Goal: Navigation & Orientation: Understand site structure

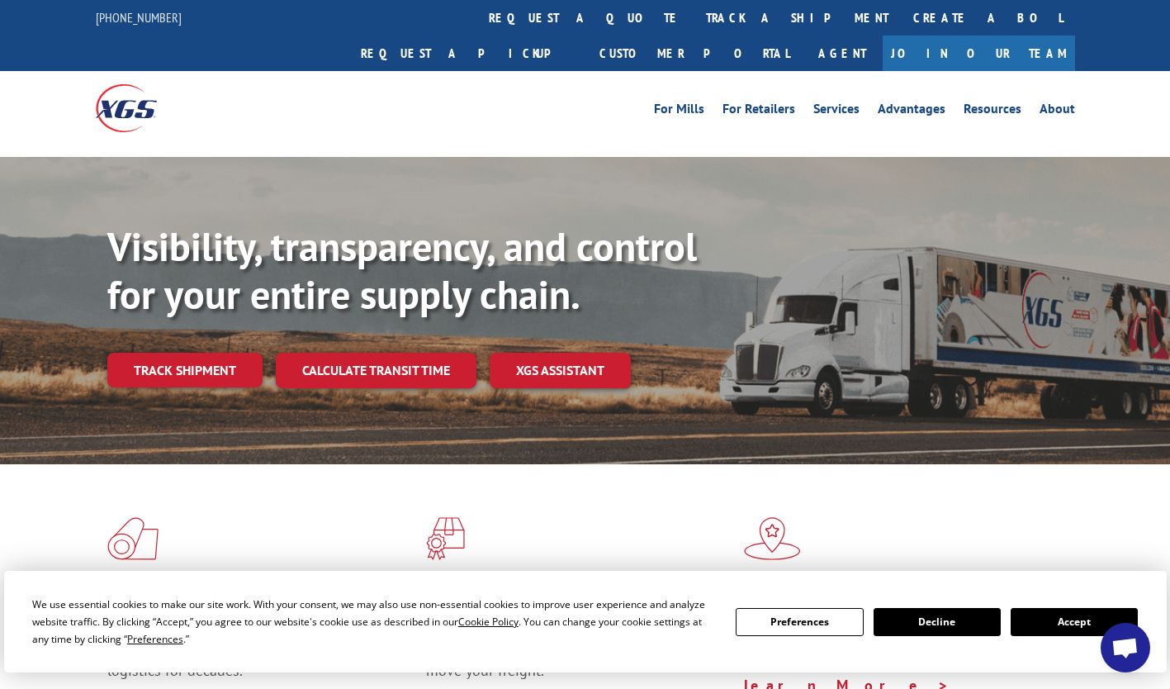
click at [1059, 102] on link "About" at bounding box center [1058, 111] width 36 height 18
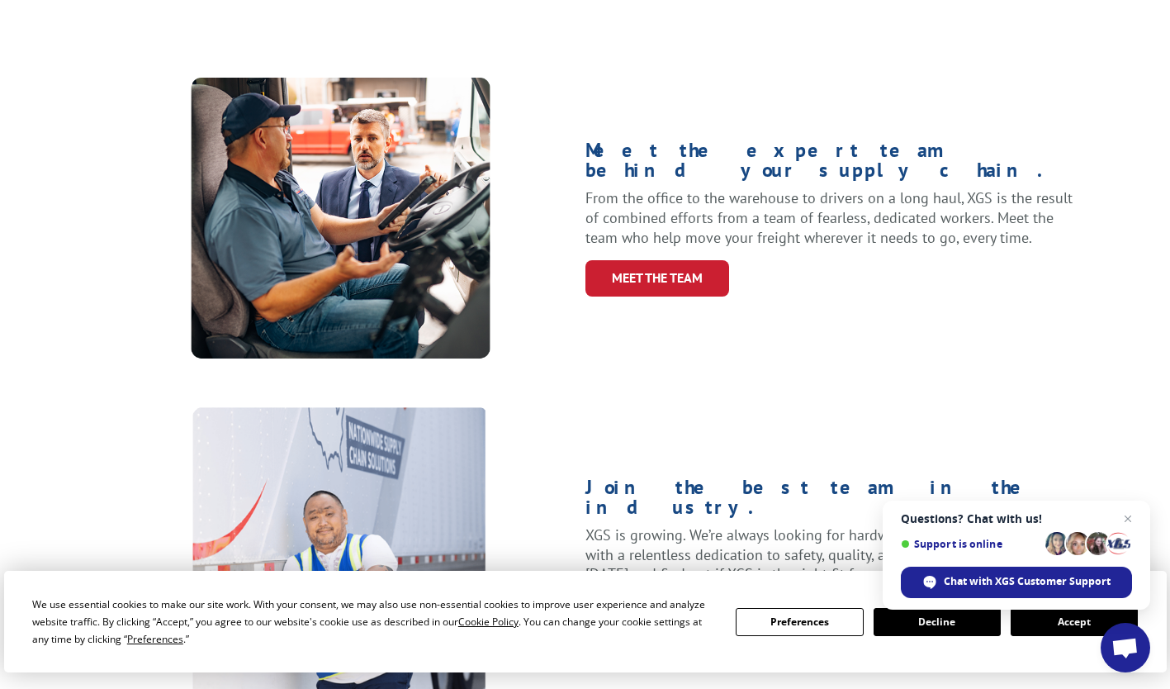
scroll to position [649, 0]
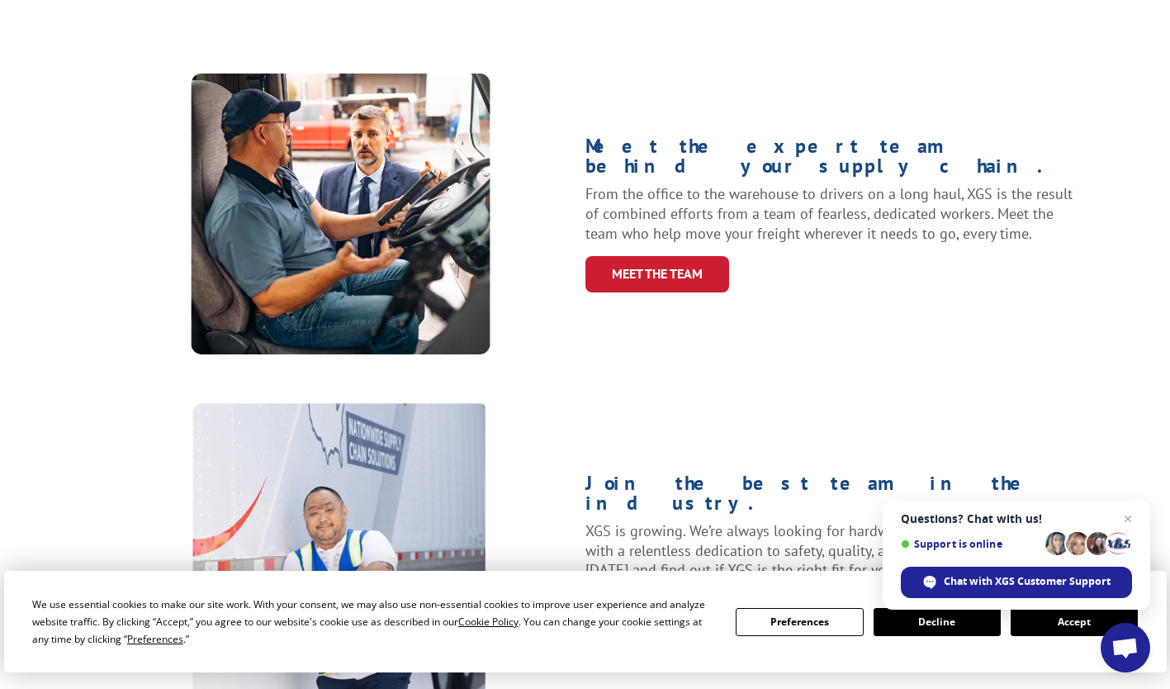
click at [657, 256] on link "Meet the Team" at bounding box center [658, 274] width 144 height 36
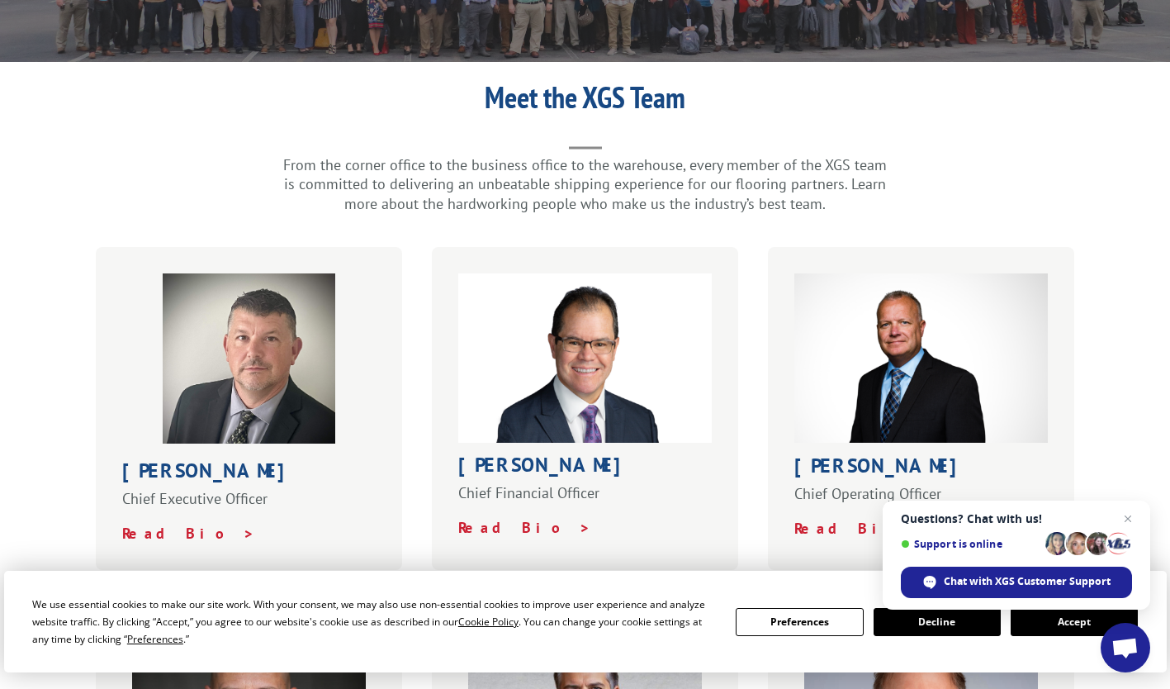
scroll to position [396, 0]
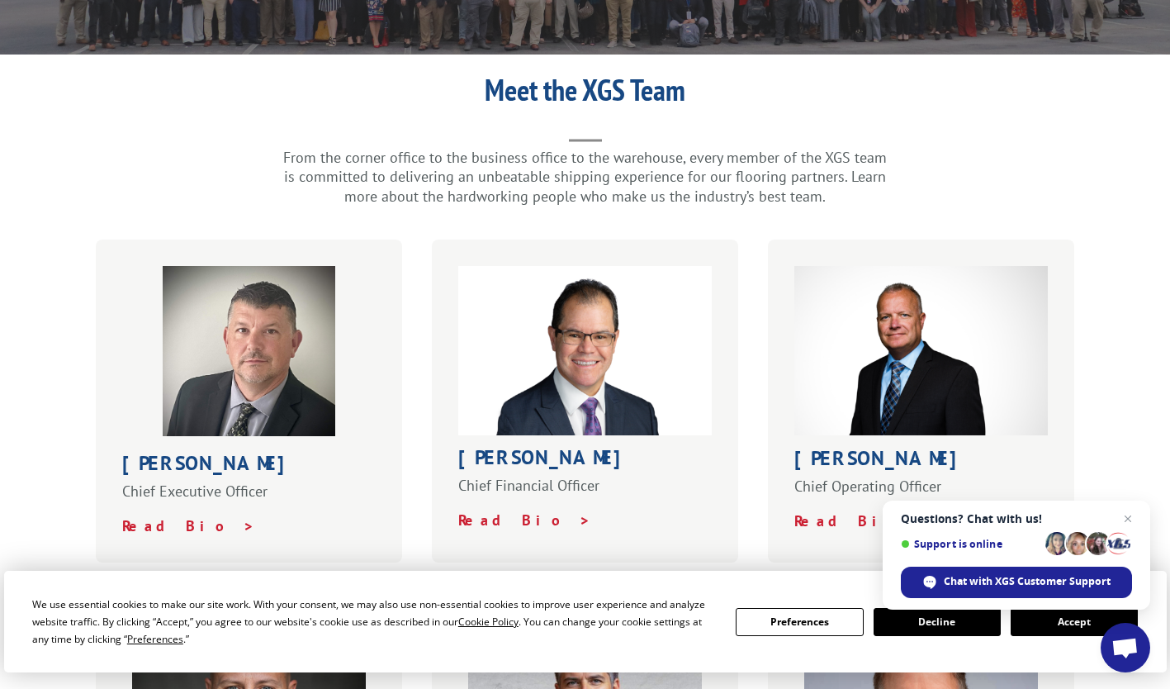
click at [48, 453] on div "Meet the XGS Team From the corner office to the business office to the warehous…" at bounding box center [585, 531] width 1170 height 913
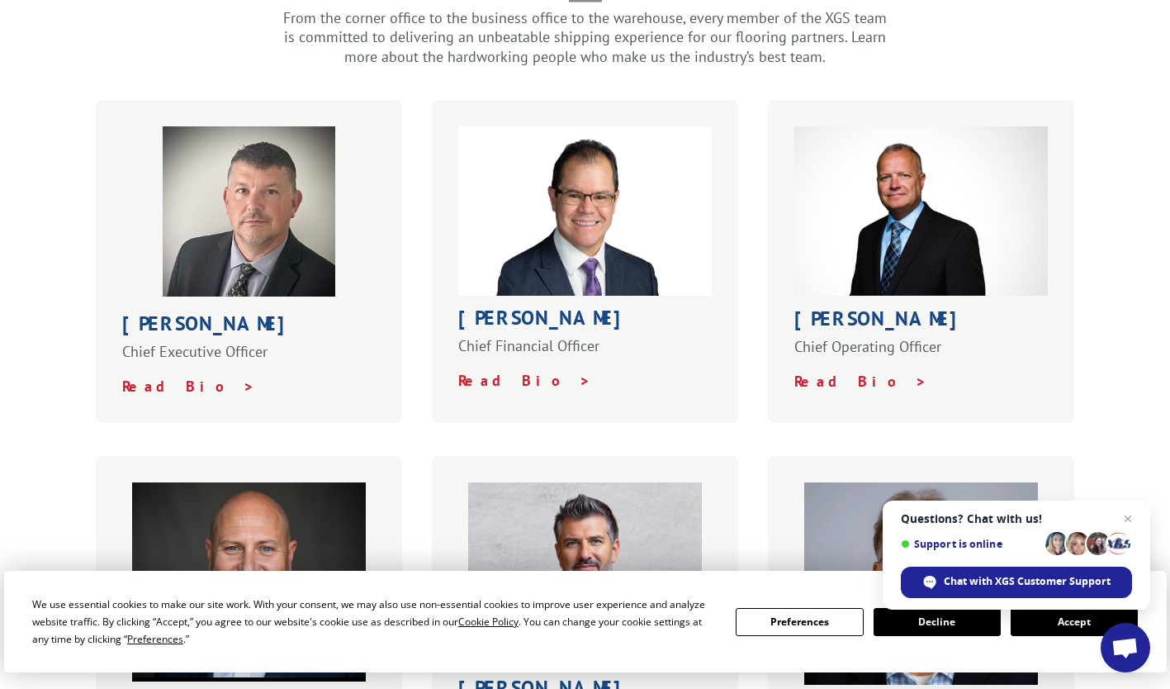
click at [55, 429] on div "Meet the XGS Team From the corner office to the business office to the warehous…" at bounding box center [585, 392] width 1170 height 913
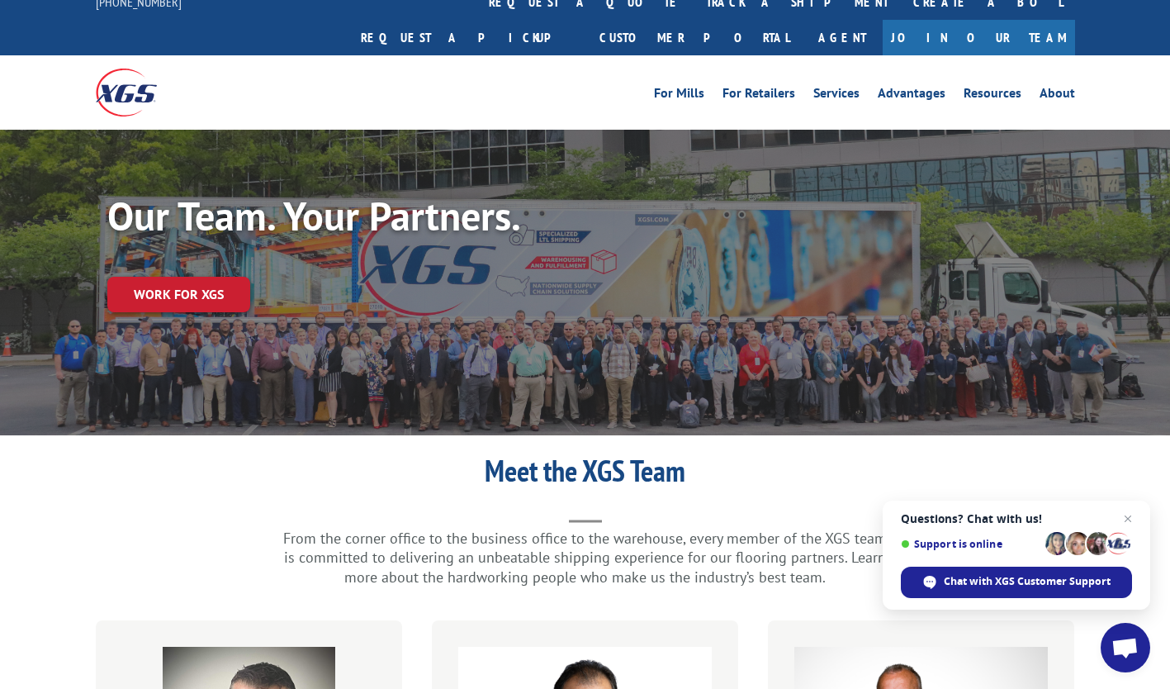
scroll to position [0, 0]
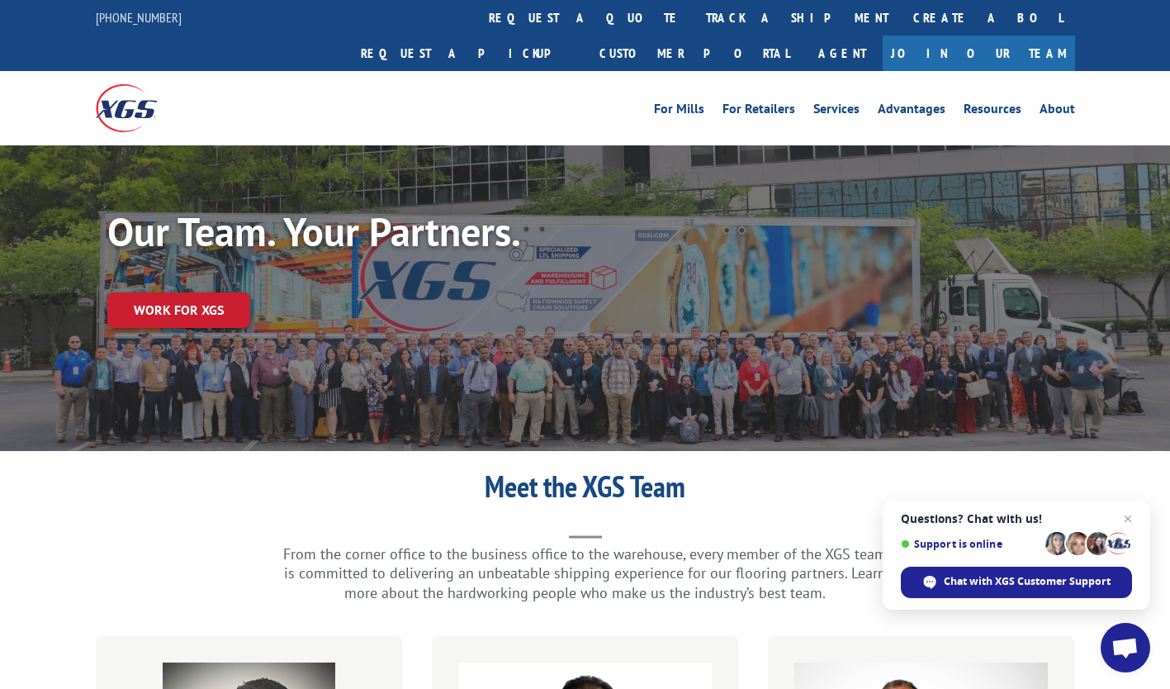
click at [678, 102] on link "For Mills" at bounding box center [679, 111] width 50 height 18
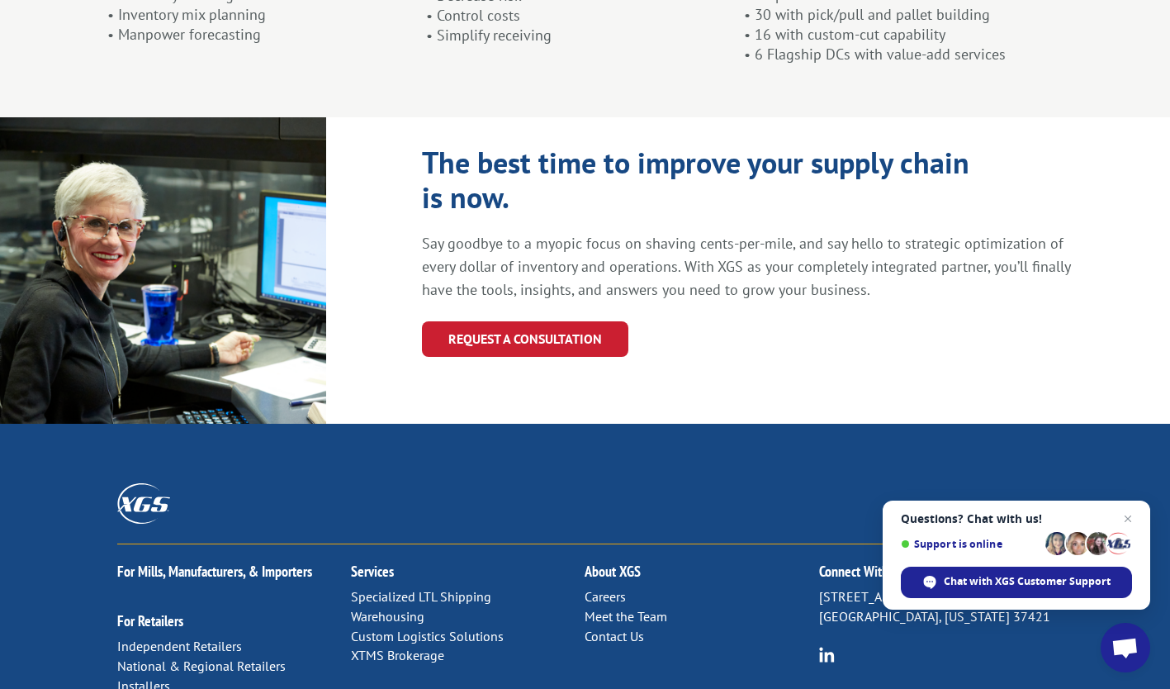
scroll to position [1819, 0]
